Goal: Task Accomplishment & Management: Understand process/instructions

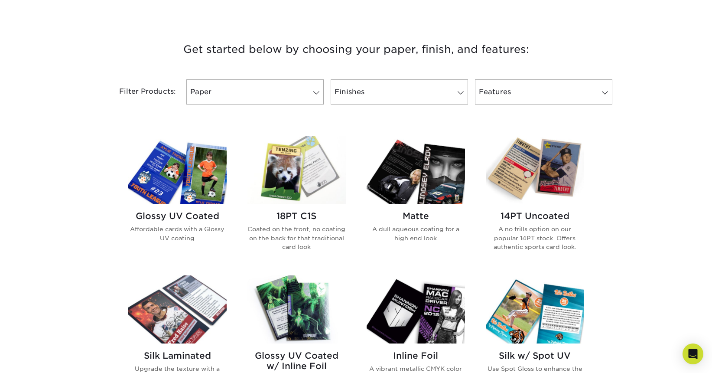
scroll to position [236, 0]
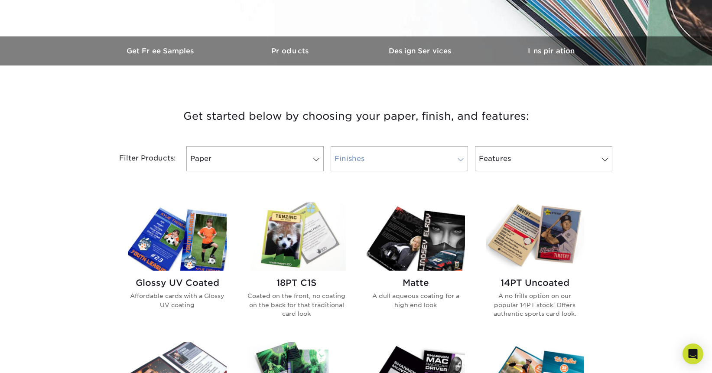
click at [360, 162] on link "Finishes" at bounding box center [399, 158] width 137 height 25
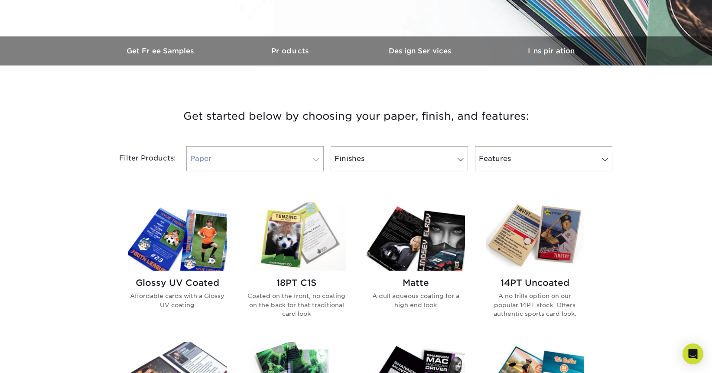
click at [316, 156] on link "Paper" at bounding box center [254, 158] width 137 height 25
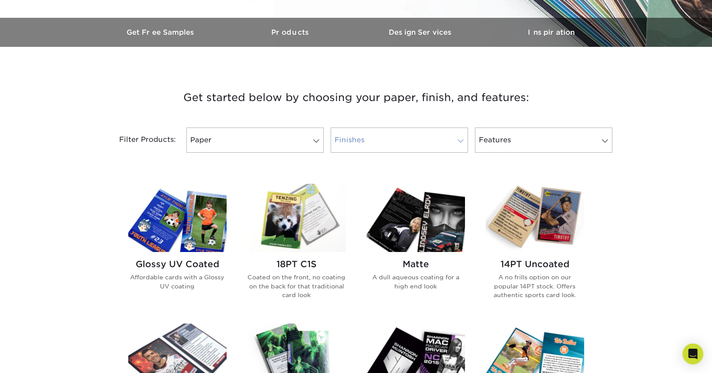
scroll to position [246, 0]
